Goal: Complete application form

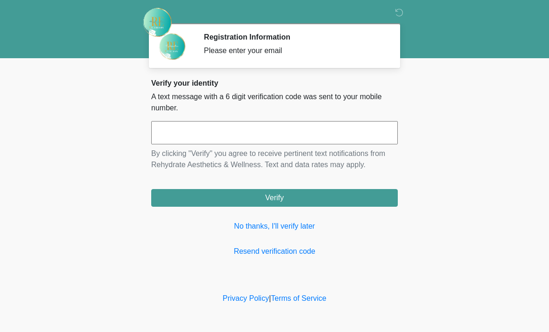
click at [288, 228] on link "No thanks, I'll verify later" at bounding box center [274, 226] width 247 height 11
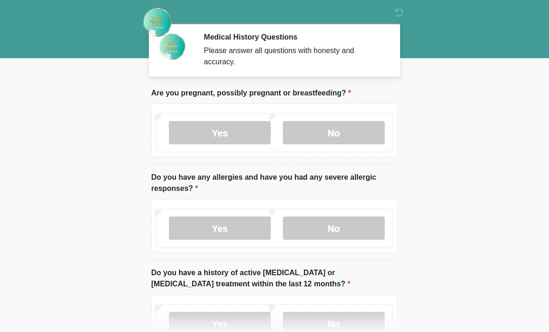
click at [332, 140] on label "No" at bounding box center [334, 132] width 102 height 23
click at [327, 225] on label "No" at bounding box center [334, 227] width 102 height 23
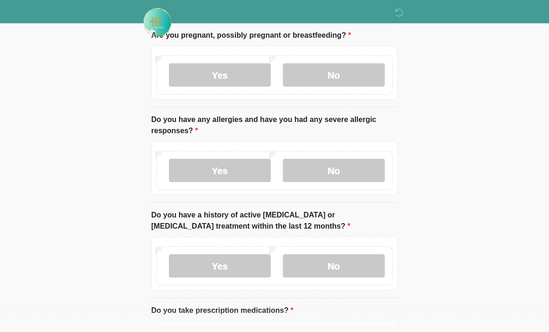
scroll to position [81, 0]
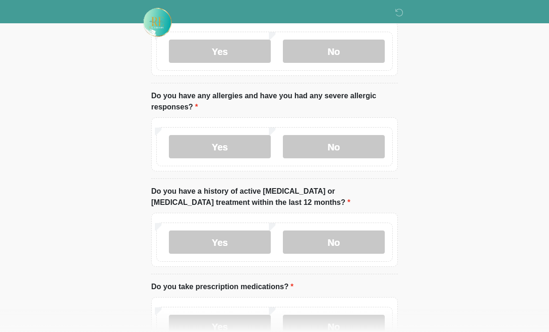
click at [335, 240] on label "No" at bounding box center [334, 241] width 102 height 23
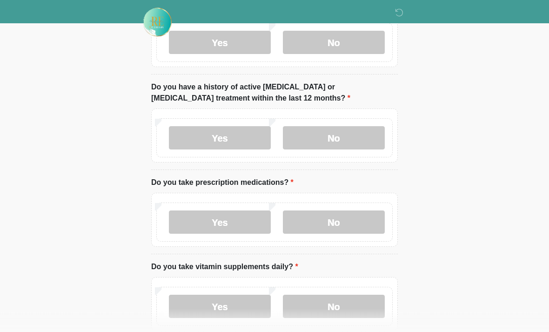
scroll to position [186, 0]
click at [333, 220] on label "No" at bounding box center [334, 221] width 102 height 23
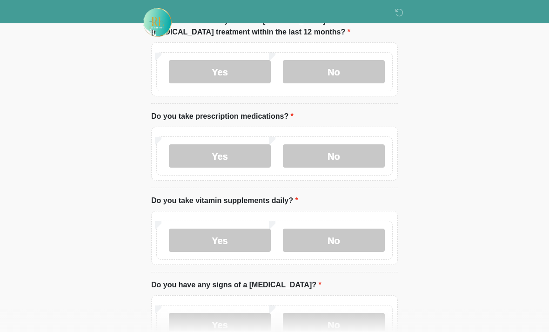
scroll to position [259, 0]
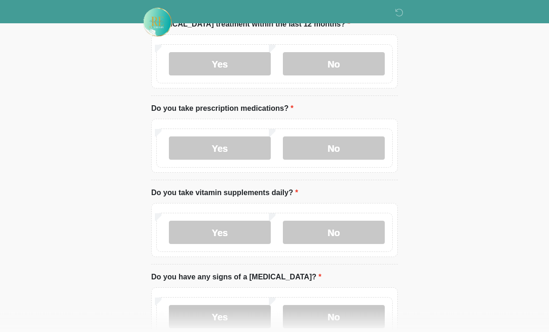
click at [335, 235] on label "No" at bounding box center [334, 232] width 102 height 23
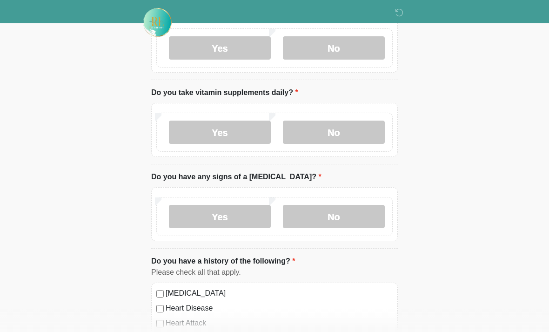
scroll to position [365, 0]
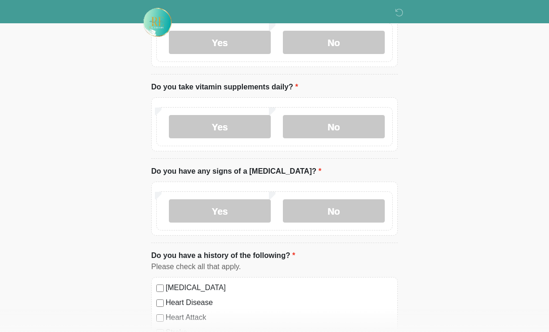
click at [334, 214] on label "No" at bounding box center [334, 210] width 102 height 23
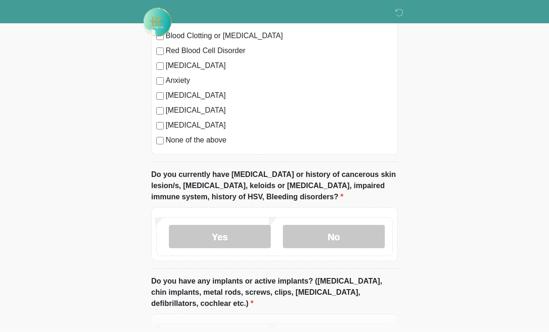
scroll to position [677, 0]
click at [352, 230] on label "No" at bounding box center [334, 236] width 102 height 23
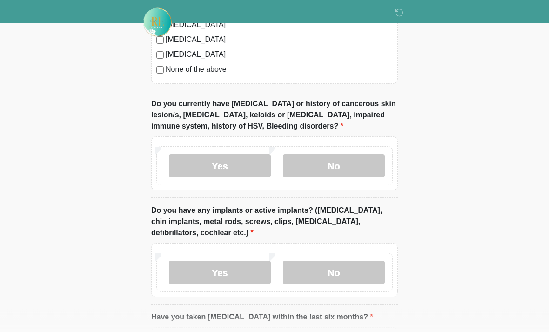
scroll to position [751, 0]
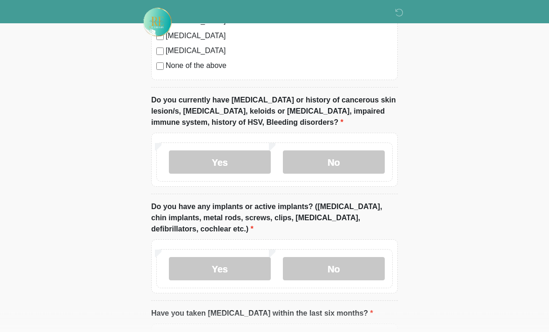
click at [343, 273] on label "No" at bounding box center [334, 268] width 102 height 23
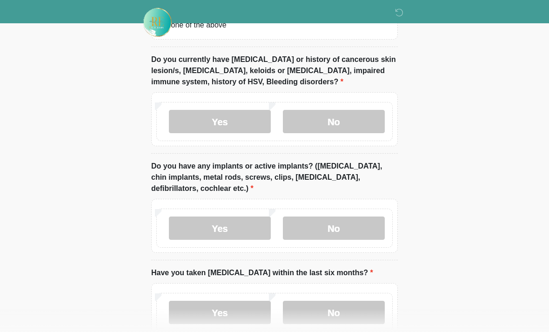
scroll to position [847, 0]
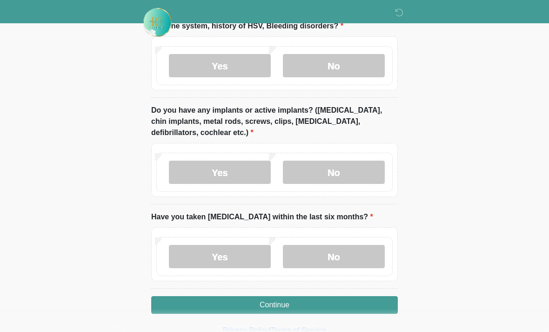
click at [330, 260] on label "No" at bounding box center [334, 256] width 102 height 23
click at [296, 302] on button "Continue" at bounding box center [274, 305] width 247 height 18
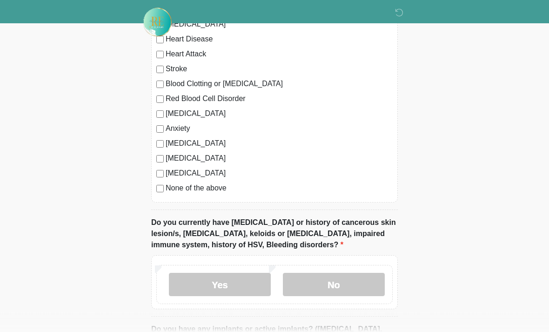
scroll to position [643, 0]
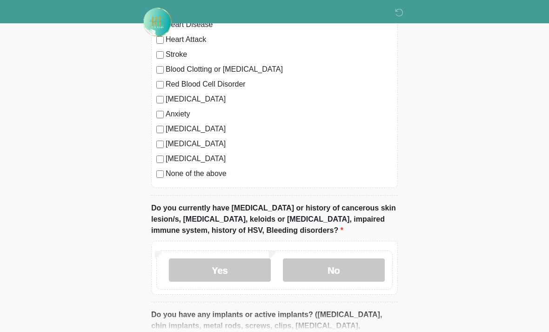
click at [325, 274] on label "No" at bounding box center [334, 270] width 102 height 23
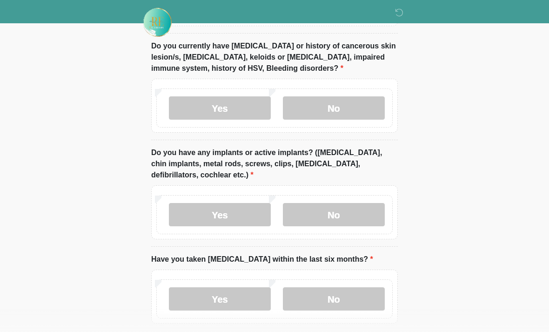
scroll to position [847, 0]
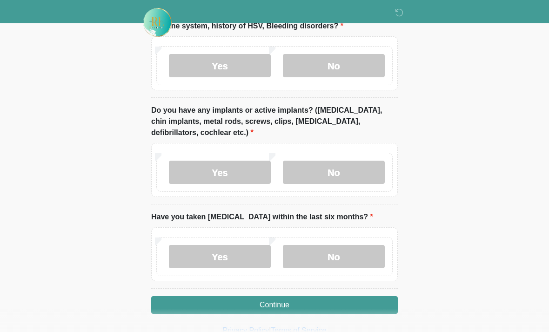
click at [313, 299] on button "Continue" at bounding box center [274, 305] width 247 height 18
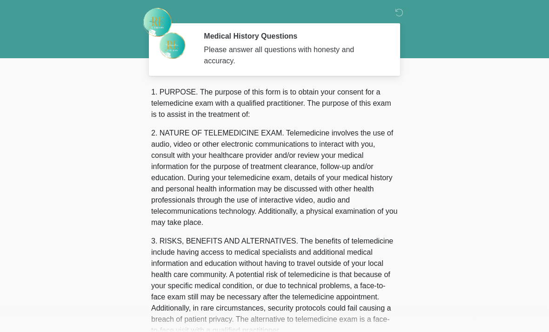
scroll to position [0, 0]
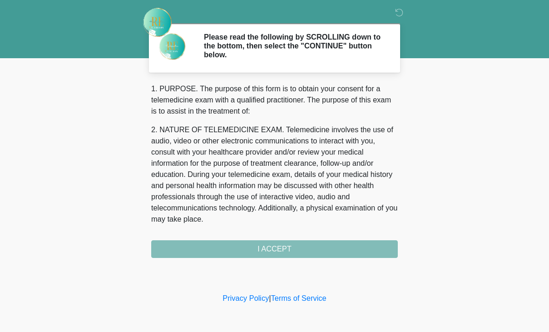
click at [259, 249] on div "1. PURPOSE. The purpose of this form is to obtain your consent for a telemedici…" at bounding box center [274, 170] width 247 height 175
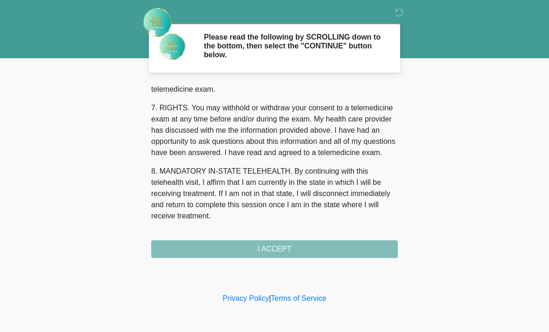
scroll to position [405, 0]
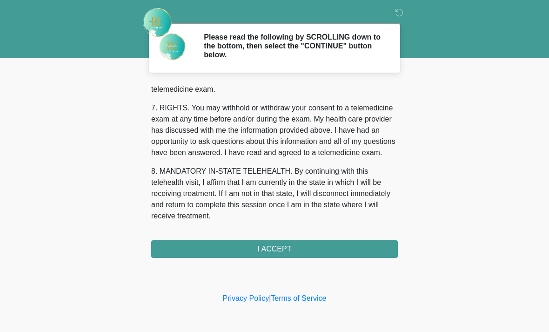
click at [285, 249] on button "I ACCEPT" at bounding box center [274, 249] width 247 height 18
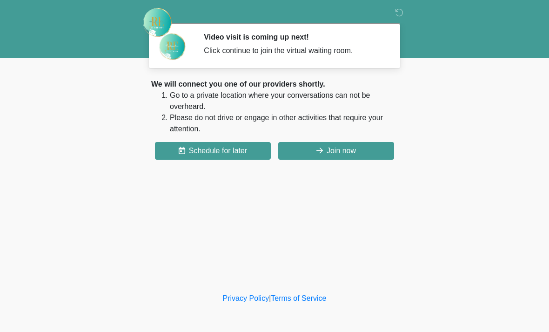
click at [324, 152] on button "Join now" at bounding box center [336, 151] width 116 height 18
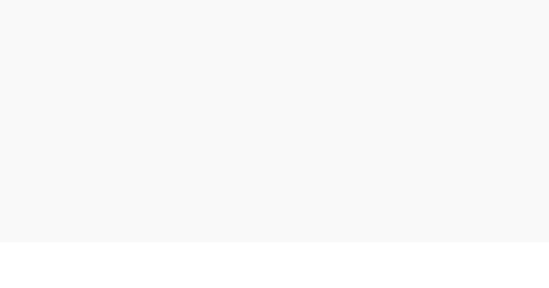
scroll to position [3, 0]
